Goal: Information Seeking & Learning: Learn about a topic

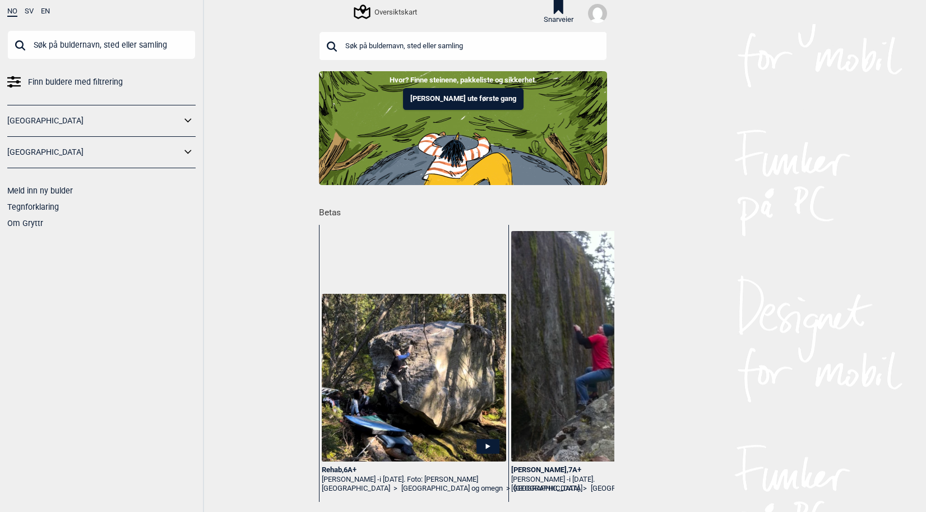
click at [94, 80] on span "Finn buldere med filtrering" at bounding box center [75, 82] width 95 height 16
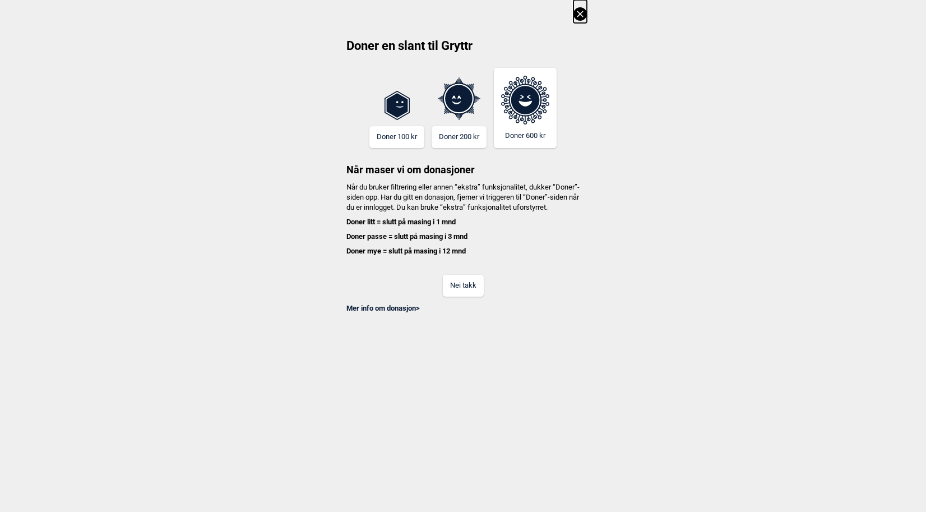
click at [475, 294] on button "Nei takk" at bounding box center [463, 286] width 41 height 22
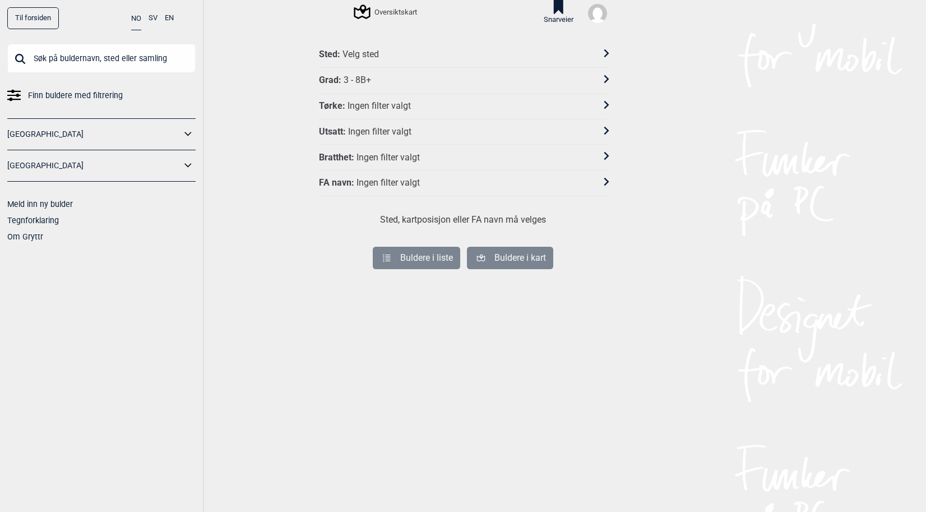
click at [349, 55] on div "Velg sted" at bounding box center [361, 55] width 36 height 12
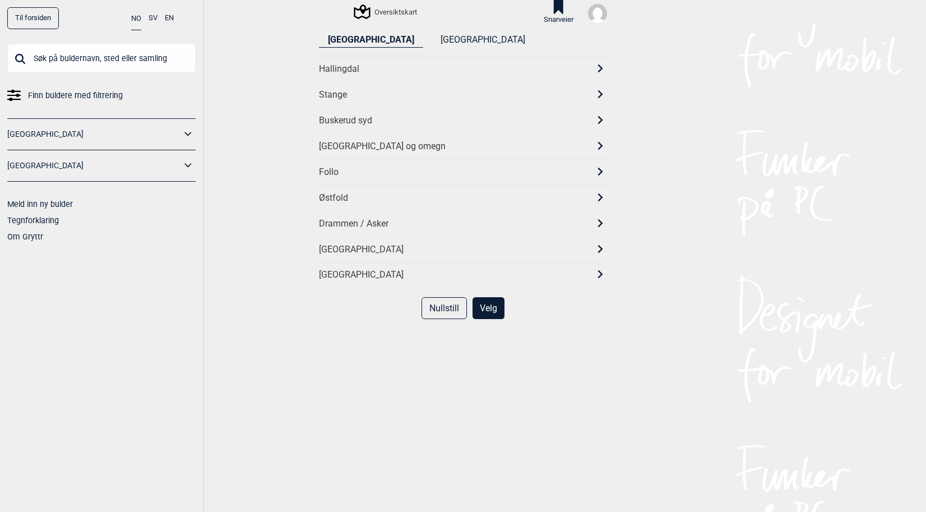
click at [553, 12] on icon at bounding box center [558, 7] width 18 height 14
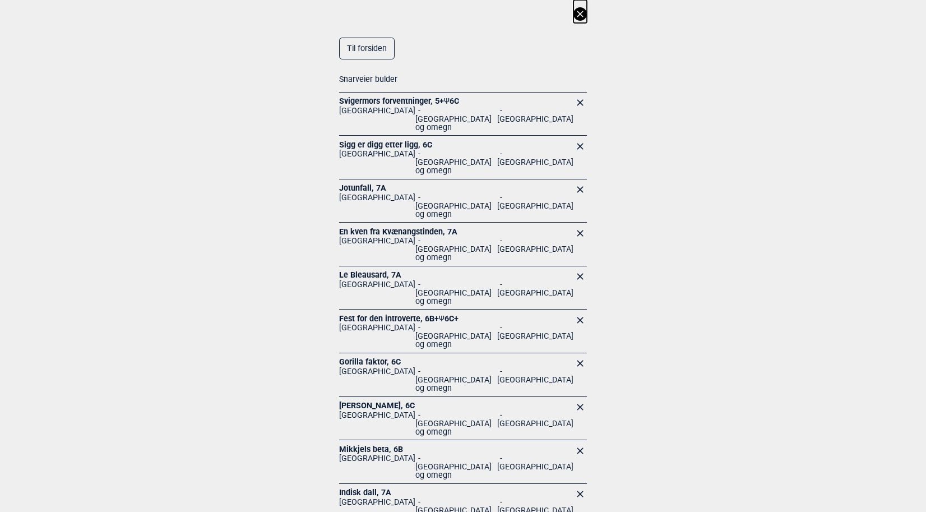
click at [351, 183] on link "Jotunfall , 7A" at bounding box center [362, 187] width 47 height 9
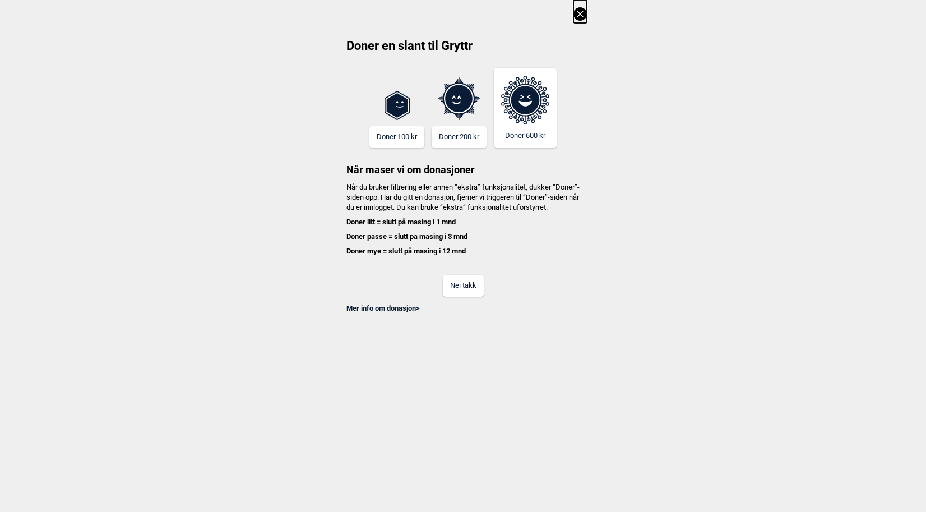
click at [468, 286] on button "Nei takk" at bounding box center [463, 286] width 41 height 22
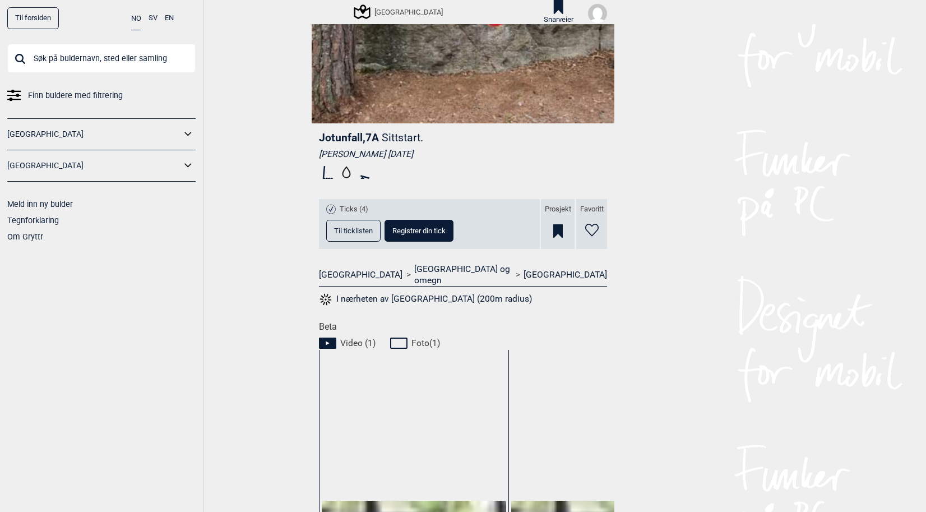
scroll to position [224, 0]
click at [344, 235] on button "Til ticklisten" at bounding box center [353, 231] width 54 height 22
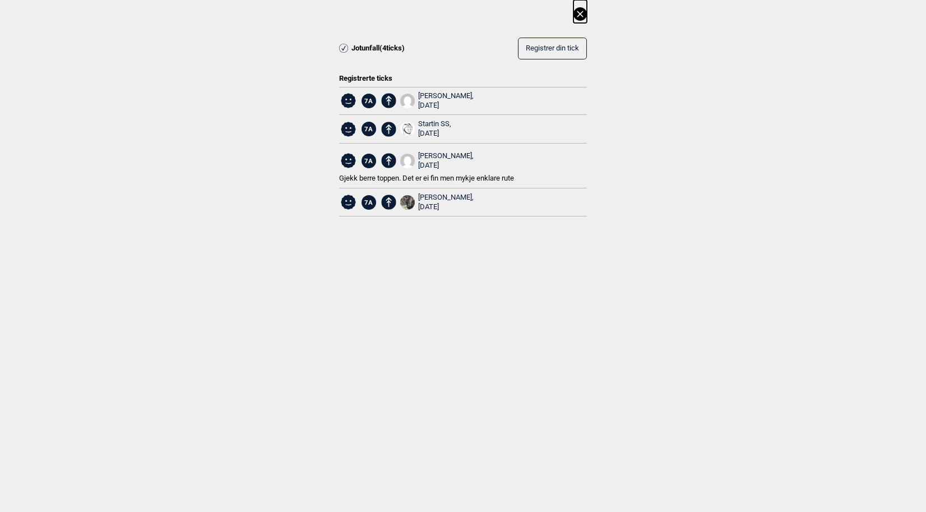
click at [455, 91] on div "[PERSON_NAME], [DATE]" at bounding box center [445, 100] width 55 height 19
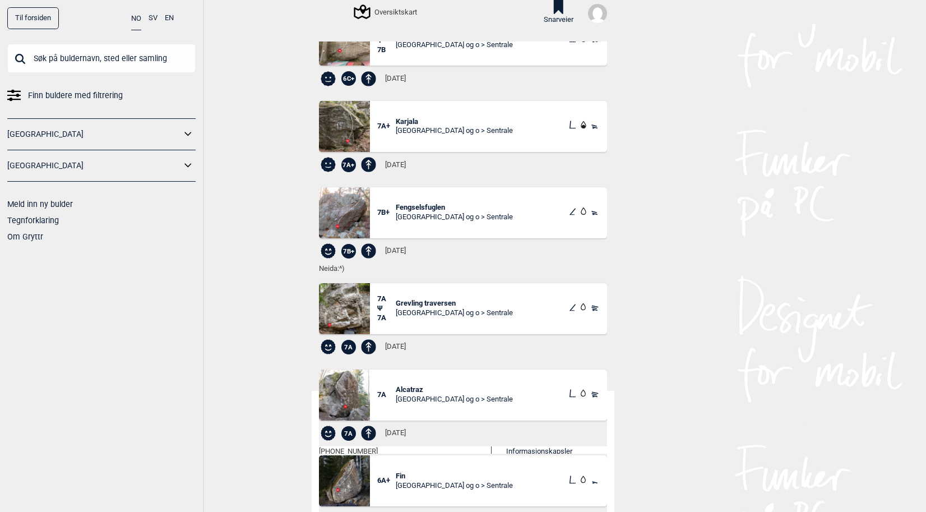
scroll to position [434, 0]
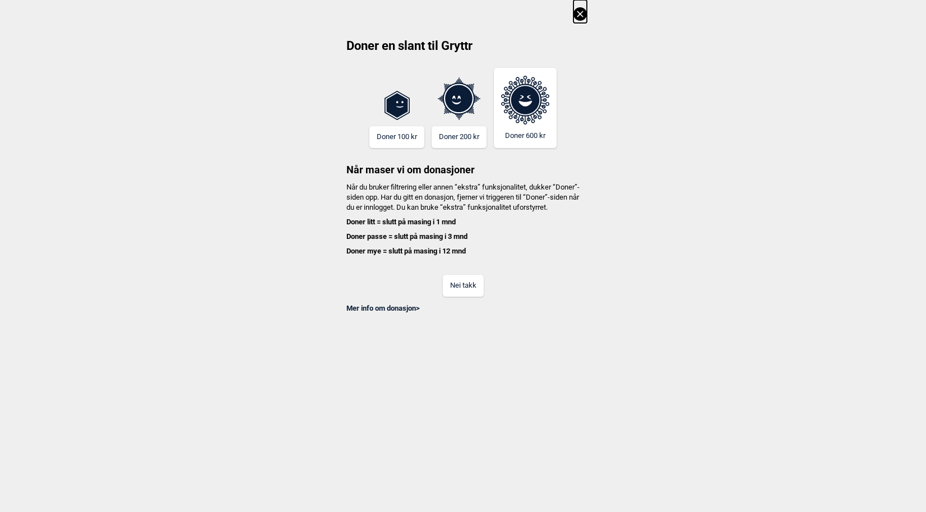
click at [466, 293] on button "Nei takk" at bounding box center [463, 286] width 41 height 22
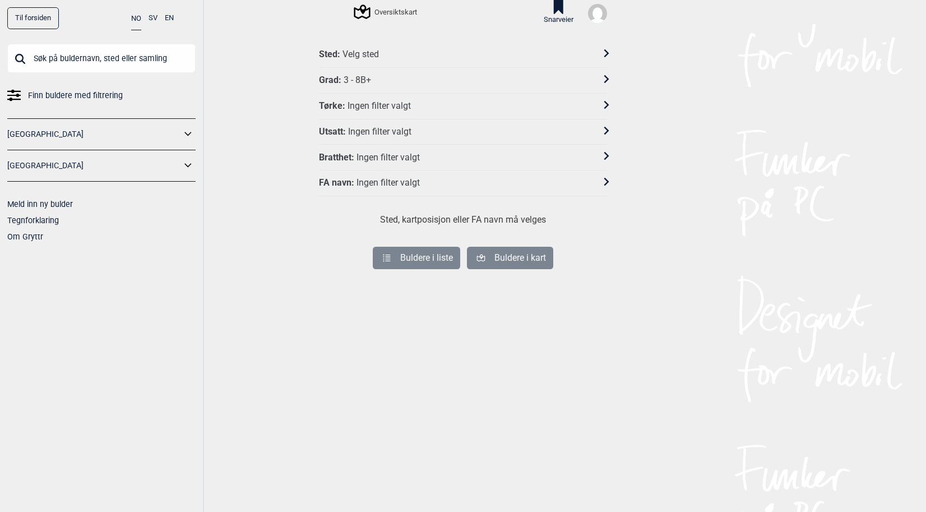
click at [362, 75] on div "3 - 8B+" at bounding box center [357, 81] width 27 height 12
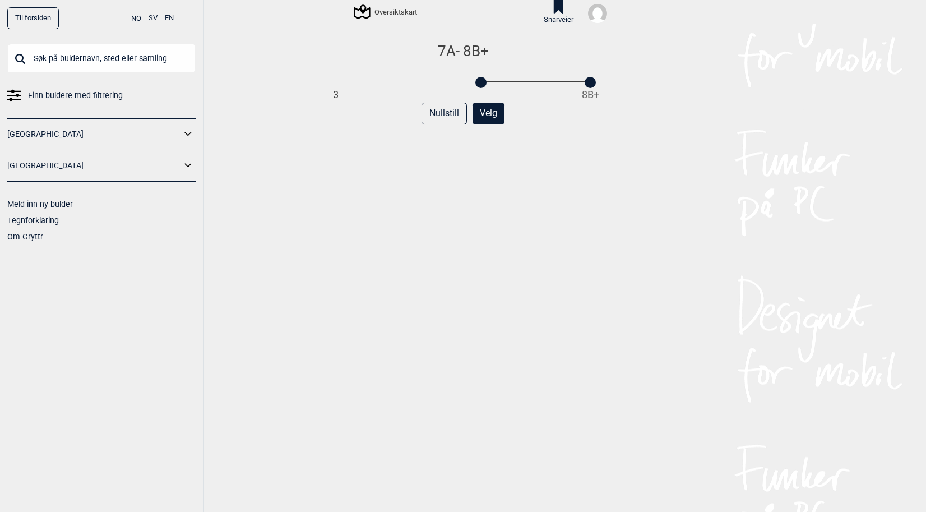
drag, startPoint x: 333, startPoint y: 81, endPoint x: 475, endPoint y: 84, distance: 141.8
click at [475, 84] on div at bounding box center [480, 82] width 11 height 11
drag, startPoint x: 589, startPoint y: 85, endPoint x: 626, endPoint y: 90, distance: 37.3
click at [626, 90] on div "Til forsiden NO SV EN Finn buldere med filtrering [GEOGRAPHIC_DATA] [GEOGRAPHIC…" at bounding box center [463, 256] width 926 height 512
click at [529, 252] on div "7A - 8B+ 3 8B+ Nullstill Velg" at bounding box center [463, 285] width 288 height 487
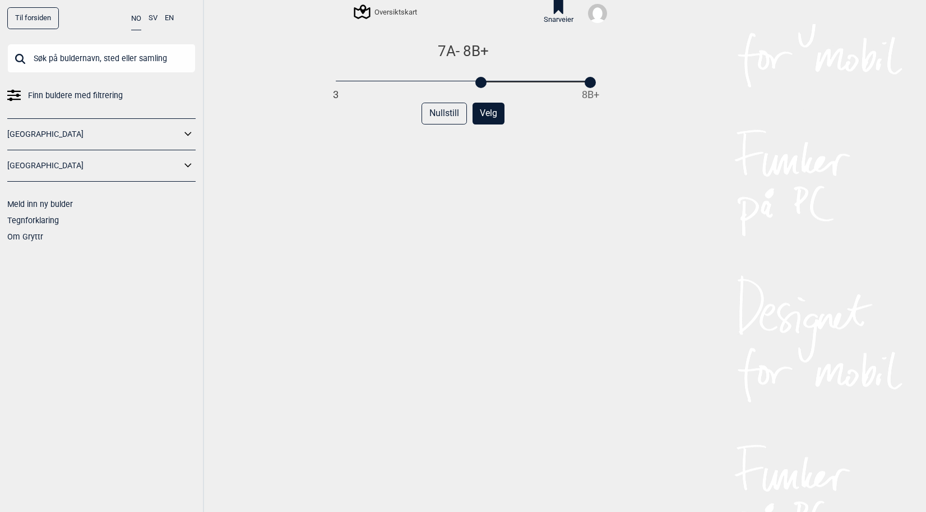
click at [481, 115] on button "Velg" at bounding box center [489, 114] width 32 height 22
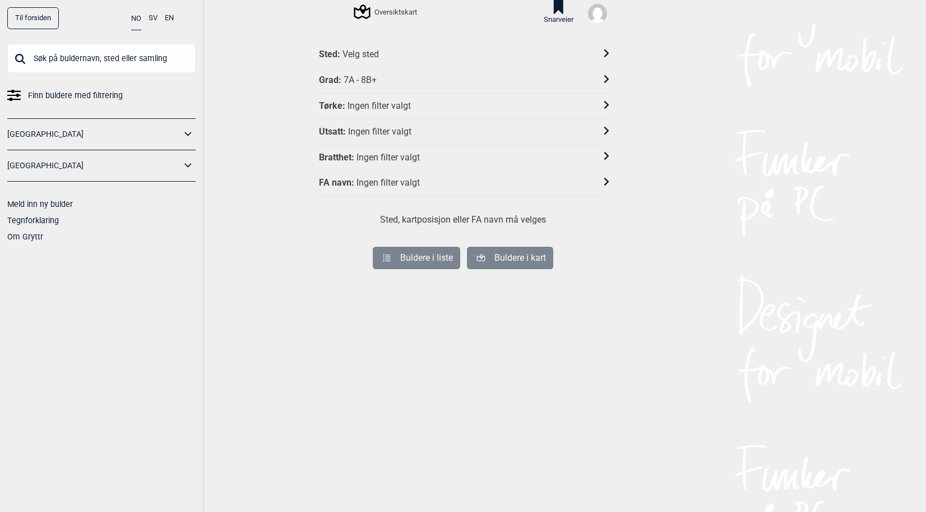
click at [362, 50] on div "Velg sted" at bounding box center [361, 55] width 36 height 12
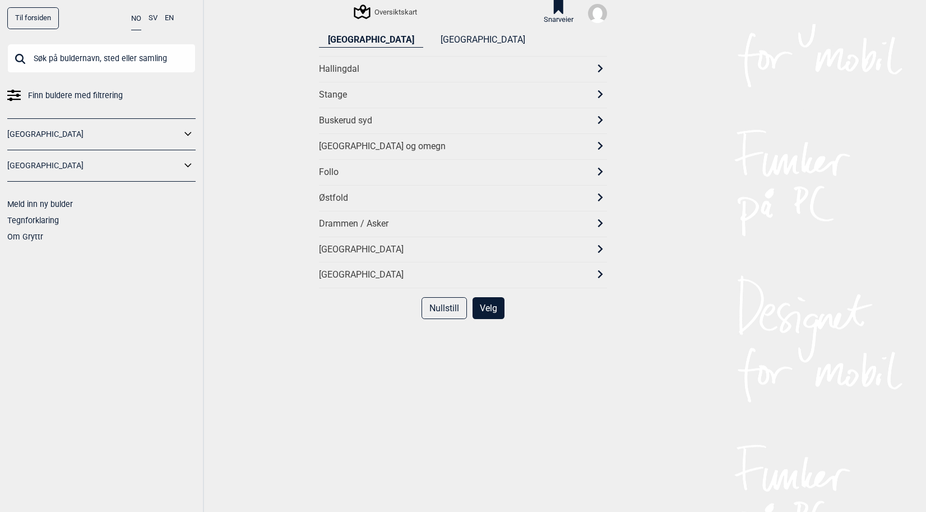
click at [359, 144] on div "[GEOGRAPHIC_DATA] og omegn" at bounding box center [453, 147] width 268 height 12
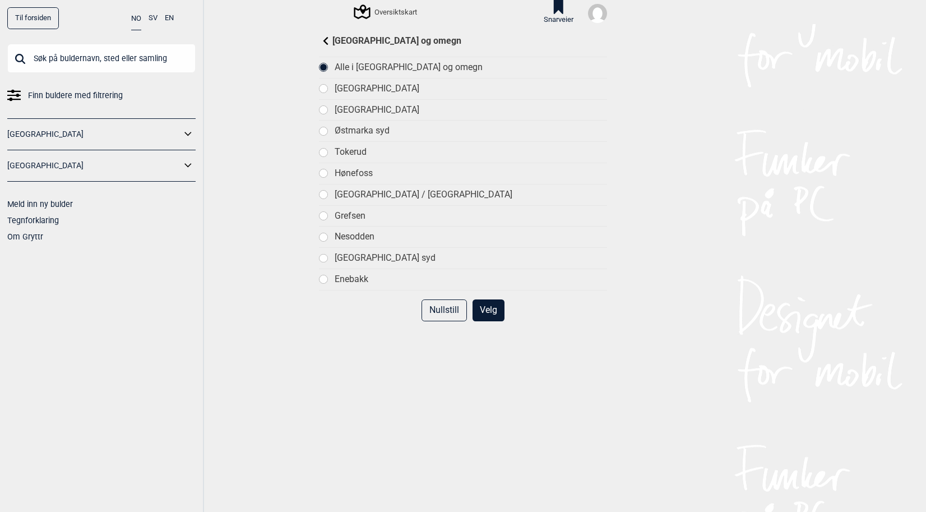
click at [483, 306] on button "Velg" at bounding box center [489, 310] width 32 height 22
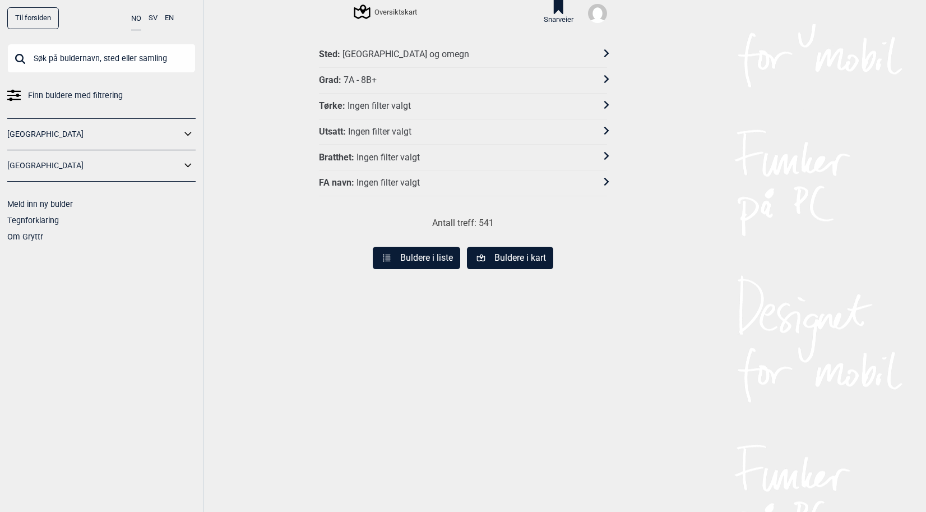
click at [361, 101] on div "Ingen filter valgt" at bounding box center [379, 106] width 63 height 12
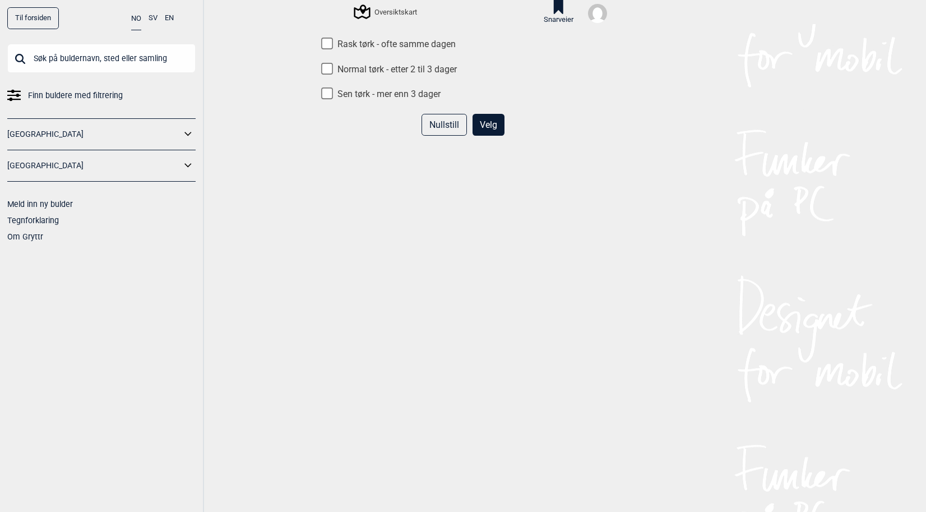
click at [325, 47] on input "Rask tørk - ofte samme dagen" at bounding box center [327, 44] width 12 height 12
checkbox input "true"
click at [487, 118] on button "Velg" at bounding box center [489, 125] width 32 height 22
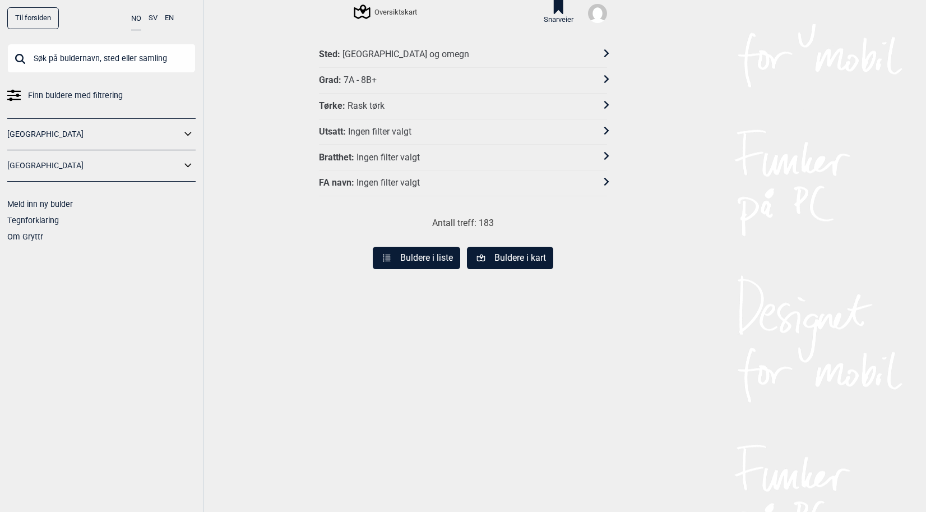
click at [369, 131] on div "Ingen filter valgt" at bounding box center [379, 132] width 63 height 12
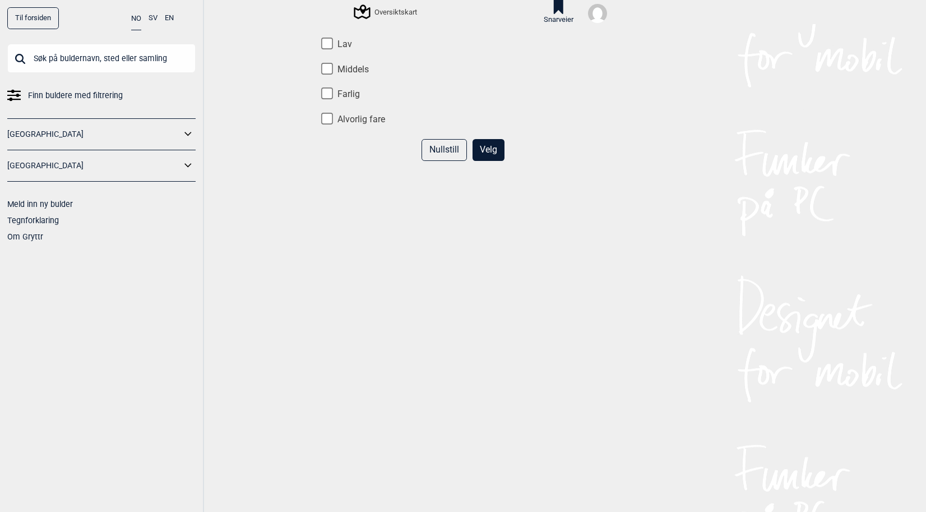
click at [323, 43] on input "Lav" at bounding box center [327, 44] width 12 height 12
checkbox input "true"
click at [325, 71] on input "Middels" at bounding box center [327, 69] width 12 height 12
checkbox input "true"
click at [487, 145] on button "Velg" at bounding box center [489, 150] width 32 height 22
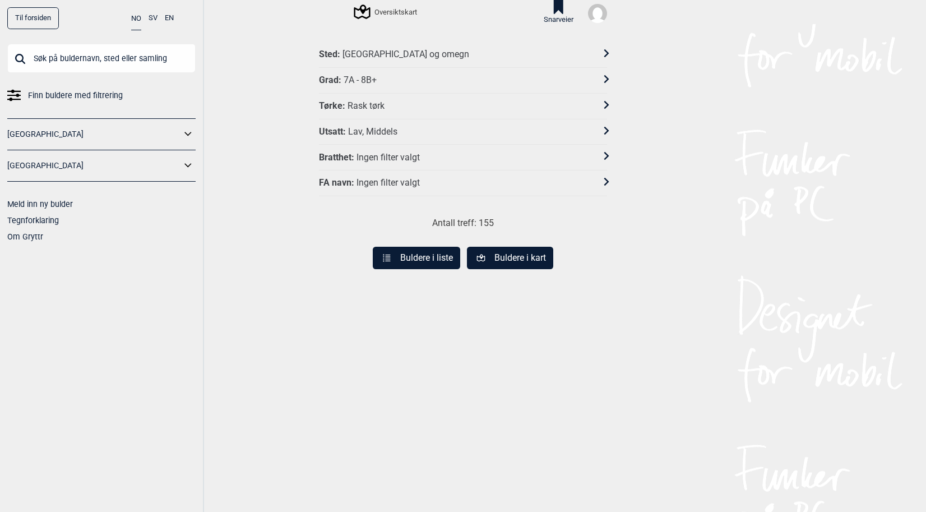
click at [416, 249] on button "Buldere i liste" at bounding box center [416, 258] width 87 height 22
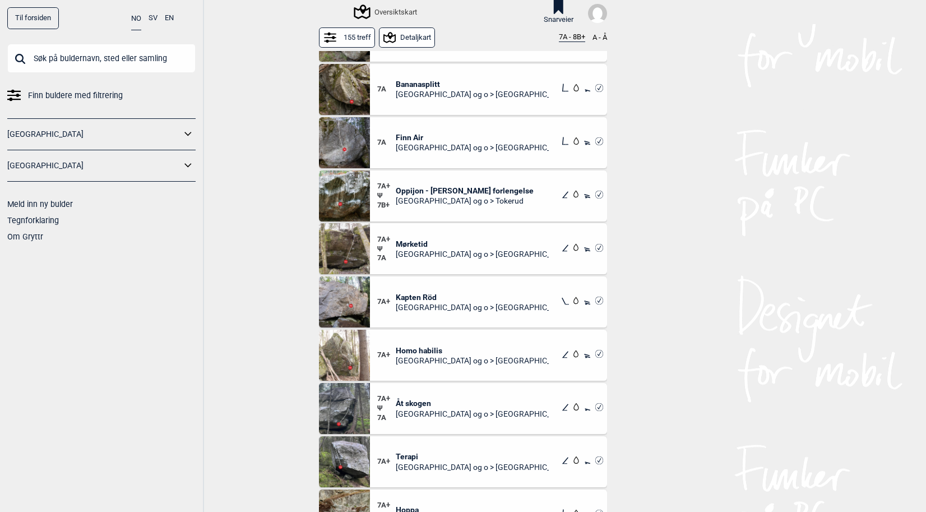
scroll to position [3518, 0]
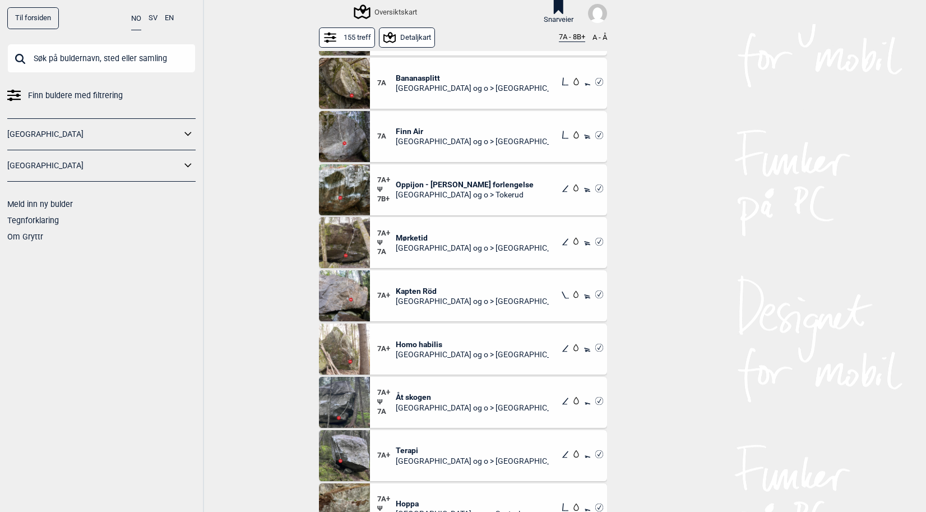
click at [414, 234] on span "Mørketid" at bounding box center [473, 238] width 154 height 10
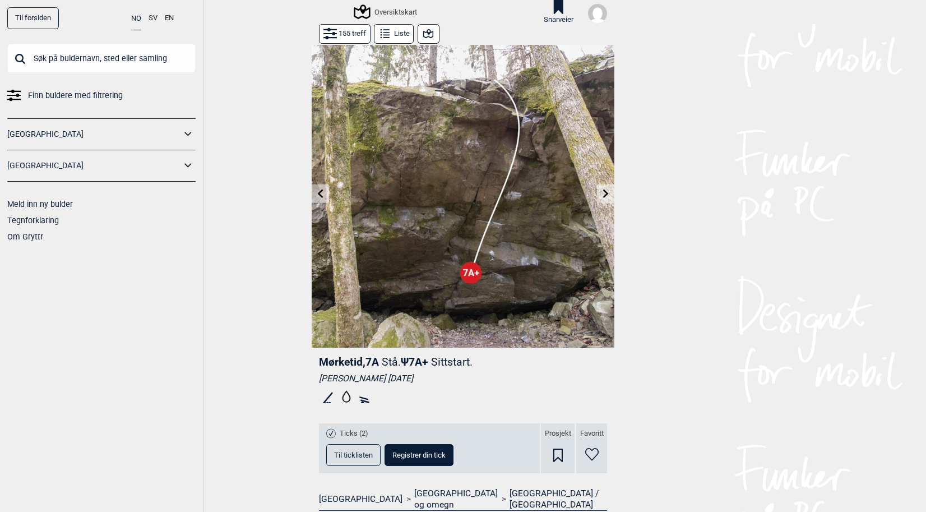
click at [602, 191] on icon at bounding box center [605, 193] width 9 height 9
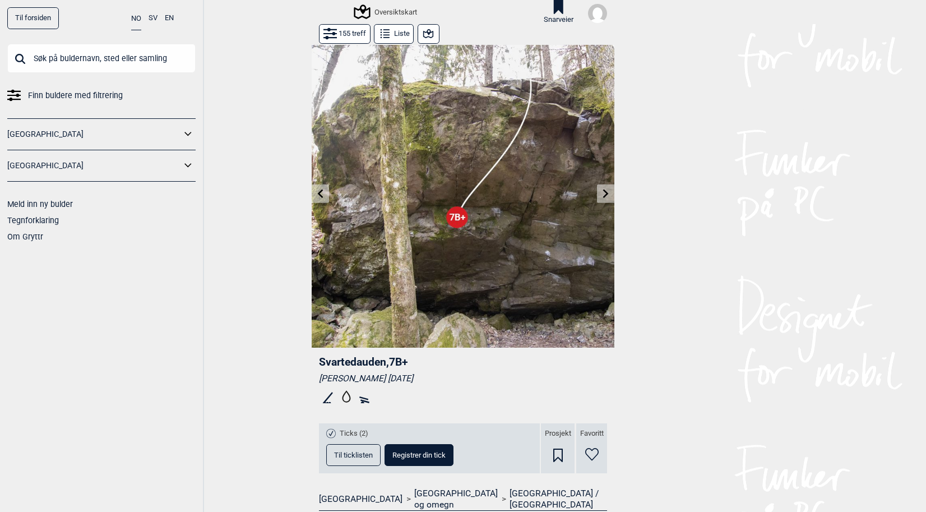
click at [602, 191] on icon at bounding box center [605, 193] width 9 height 9
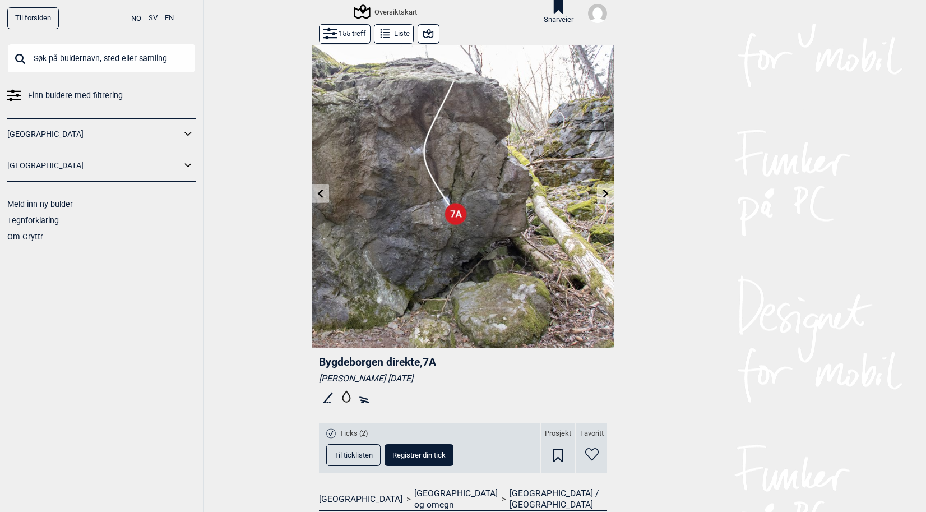
click at [316, 192] on icon at bounding box center [320, 193] width 9 height 9
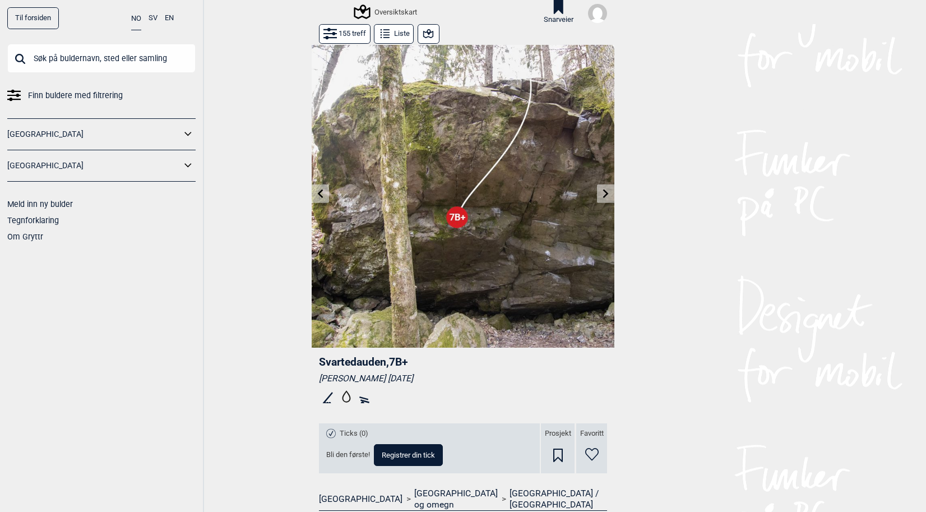
click at [316, 192] on icon at bounding box center [320, 193] width 9 height 9
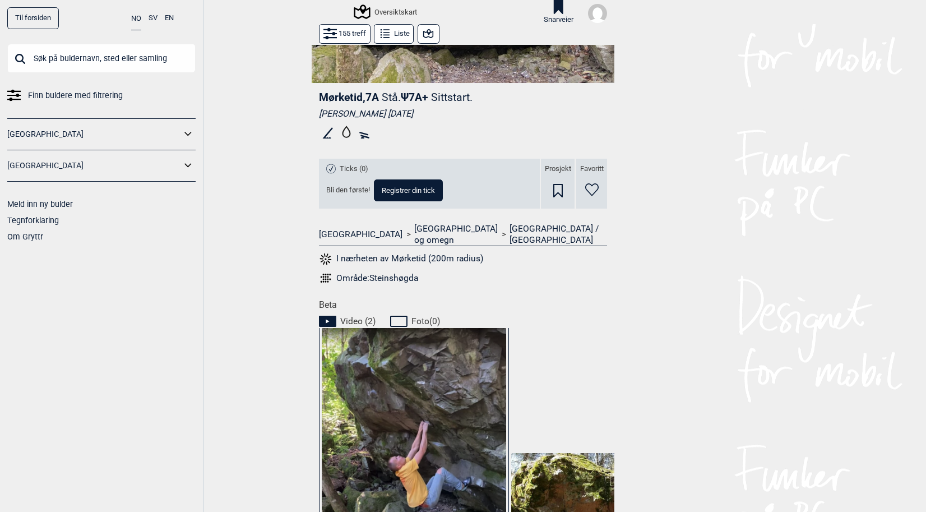
scroll to position [378, 0]
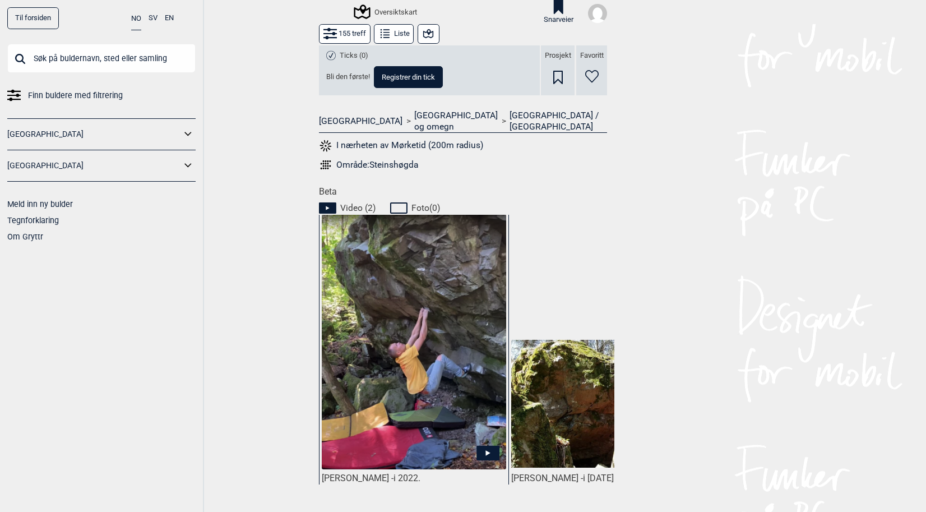
click at [476, 433] on img at bounding box center [414, 343] width 184 height 258
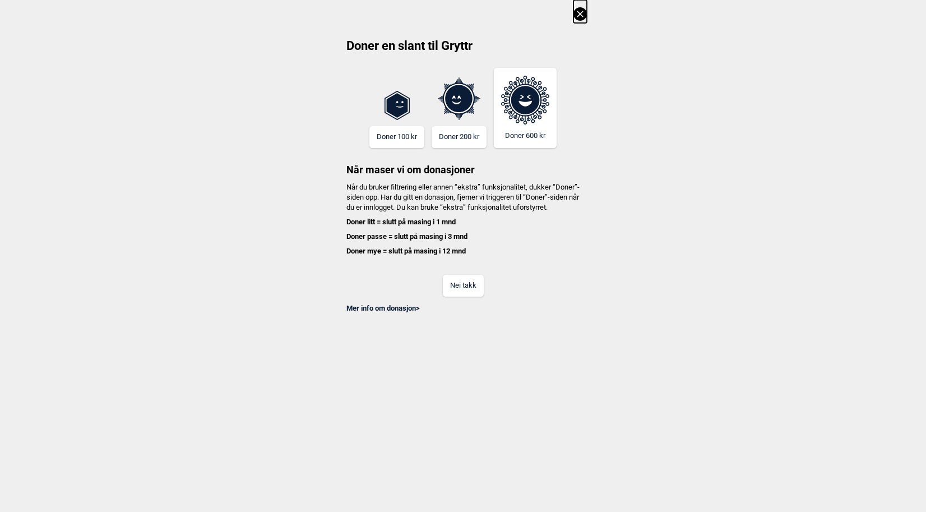
click at [468, 295] on button "Nei takk" at bounding box center [463, 286] width 41 height 22
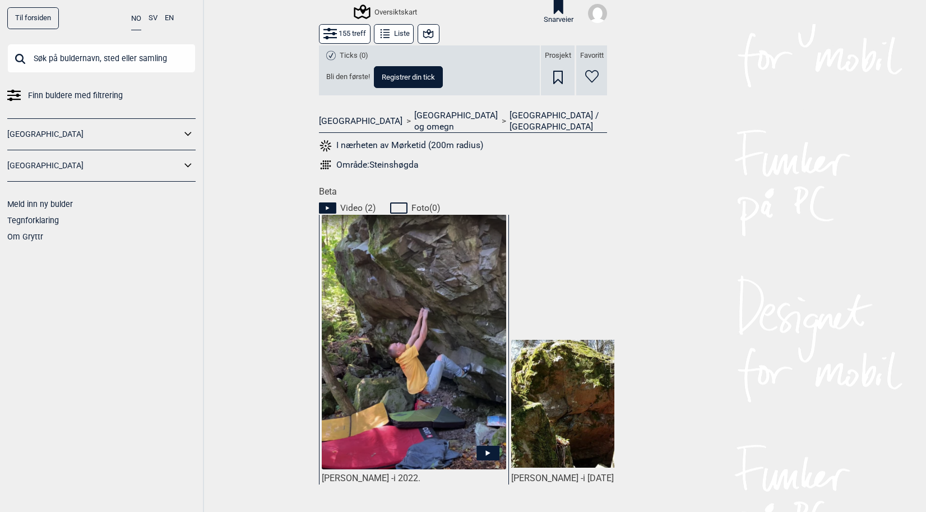
click at [466, 298] on img at bounding box center [414, 343] width 184 height 258
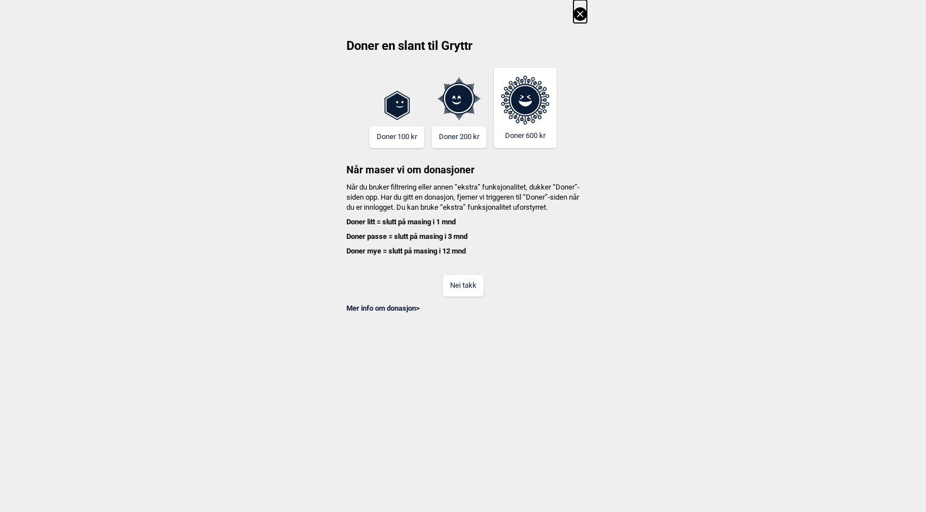
click at [466, 297] on button "Nei takk" at bounding box center [463, 286] width 41 height 22
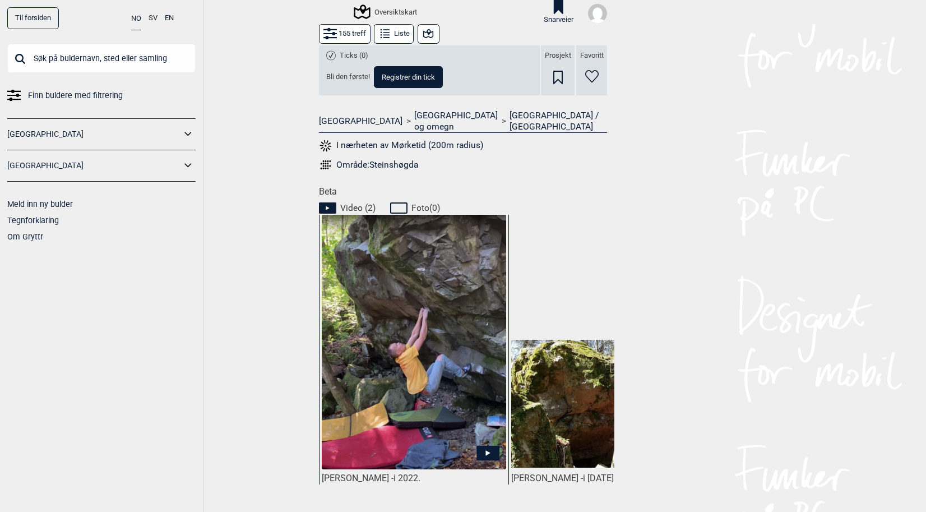
scroll to position [0, 83]
